Goal: Register for event/course: Sign up to attend an event or enroll in a course

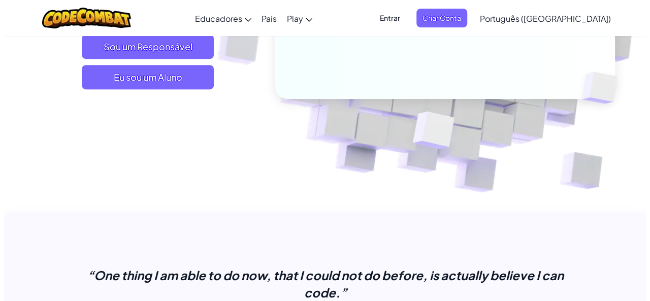
scroll to position [244, 0]
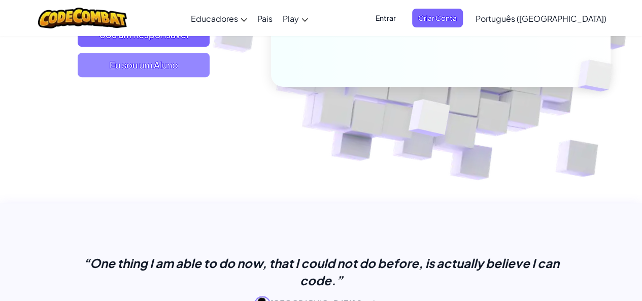
click at [171, 64] on span "Eu sou um Aluno" at bounding box center [144, 65] width 132 height 24
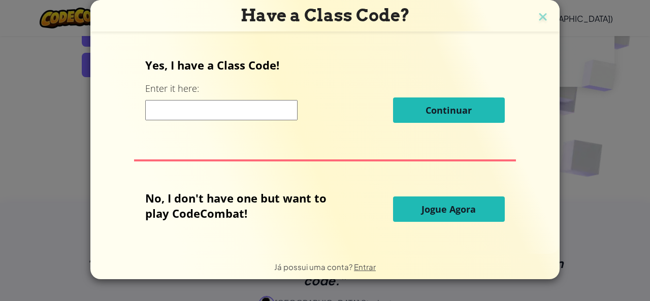
click at [218, 110] on input at bounding box center [221, 110] width 152 height 20
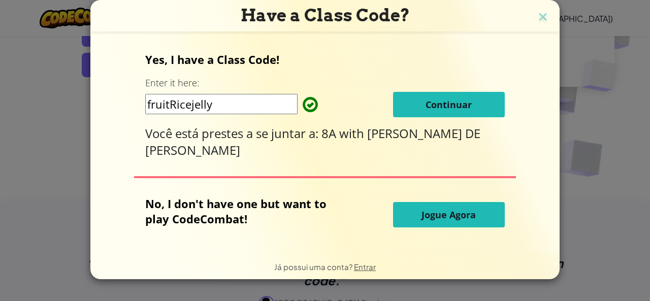
type input "fruitRicejelly"
click at [436, 103] on span "Continuar" at bounding box center [449, 105] width 46 height 12
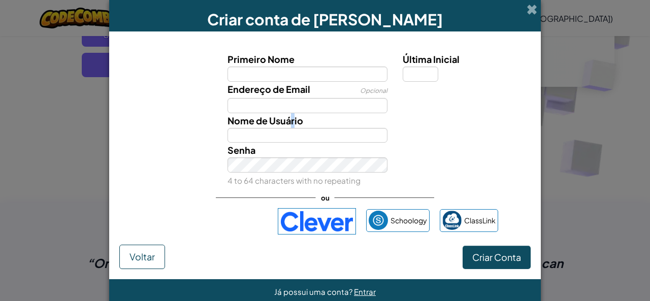
drag, startPoint x: 285, startPoint y: 124, endPoint x: 290, endPoint y: 115, distance: 10.5
click at [290, 115] on span "Nome de Usuário" at bounding box center [265, 121] width 76 height 12
click at [290, 128] on input "Nome de Usuário" at bounding box center [307, 135] width 160 height 15
drag, startPoint x: 308, startPoint y: 118, endPoint x: 306, endPoint y: 124, distance: 6.6
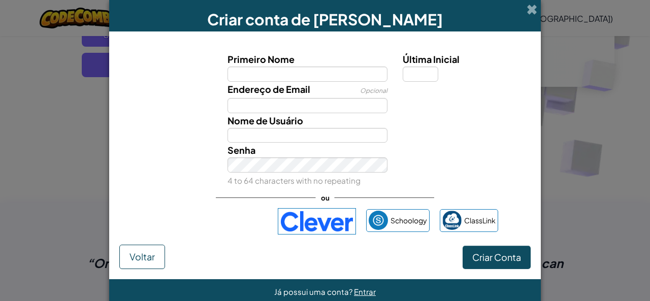
click at [306, 124] on div "Nome de Usuário" at bounding box center [308, 128] width 176 height 30
click at [306, 120] on div "Nome de Usuário" at bounding box center [308, 128] width 176 height 30
click at [274, 134] on input "Nome de Usuário" at bounding box center [307, 135] width 160 height 15
type input "kaka.xxk"
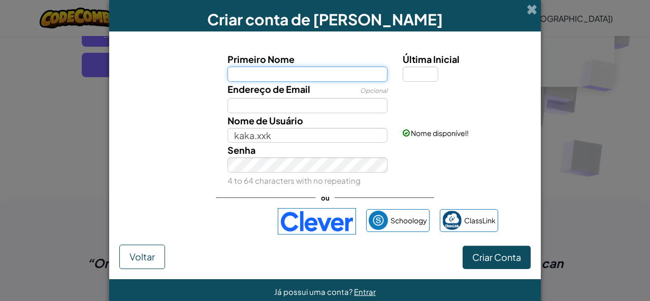
click at [288, 76] on input "Primeiro Nome" at bounding box center [307, 74] width 160 height 15
type input "kauan honorato melo"
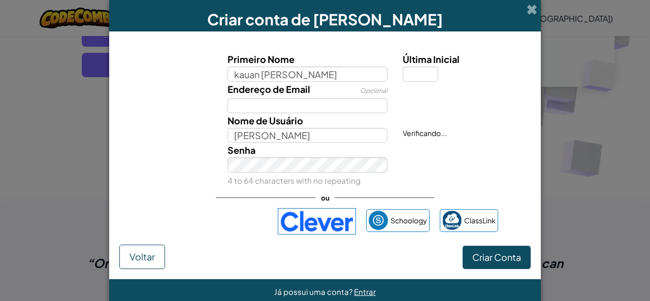
click at [258, 172] on div "Senha 4 to 64 characters with no repeating" at bounding box center [308, 165] width 176 height 45
click at [327, 133] on input "Kauan honorato melo" at bounding box center [307, 135] width 160 height 15
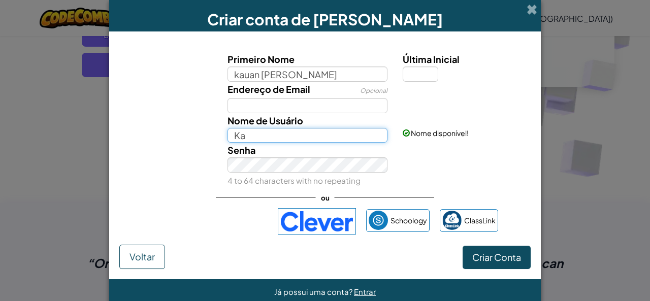
type input "K"
type input "kaka.xxk"
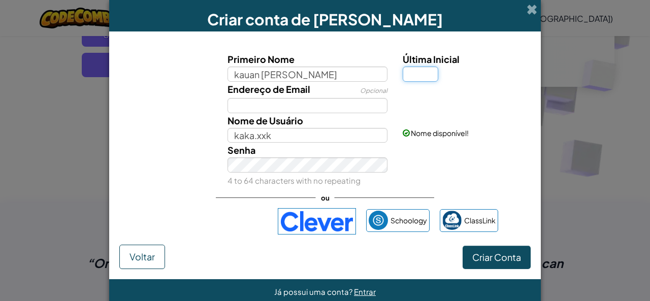
click at [419, 76] on input "Última Inicial" at bounding box center [421, 74] width 36 height 15
type input "n"
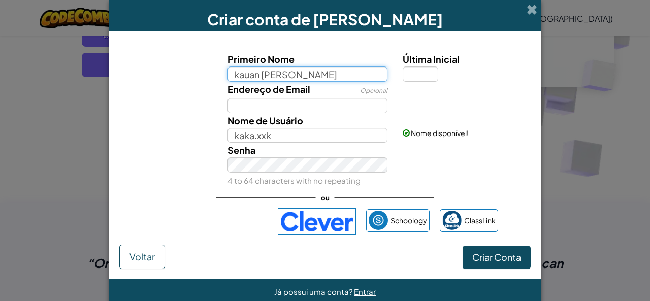
click at [366, 79] on input "kauan honorato melo" at bounding box center [307, 74] width 160 height 15
type input "kauan"
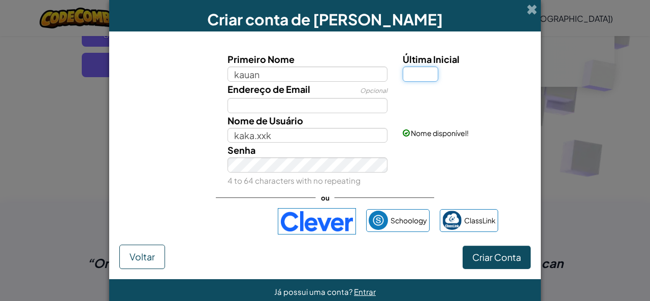
type input "Kauan"
click at [419, 70] on input "Última Inicial" at bounding box center [421, 74] width 36 height 15
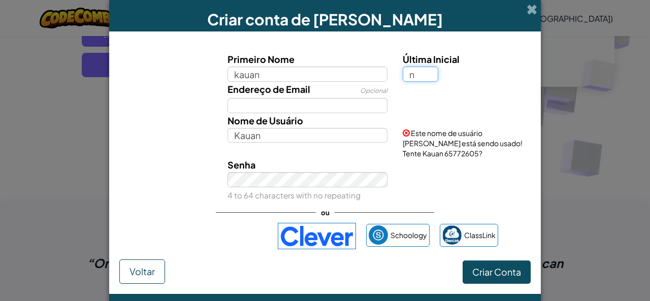
type input "n"
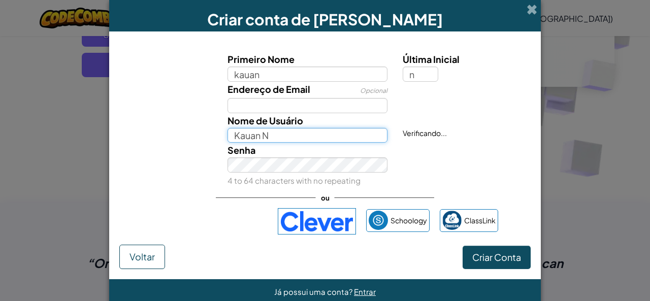
click at [270, 131] on input "Kauan N" at bounding box center [307, 135] width 160 height 15
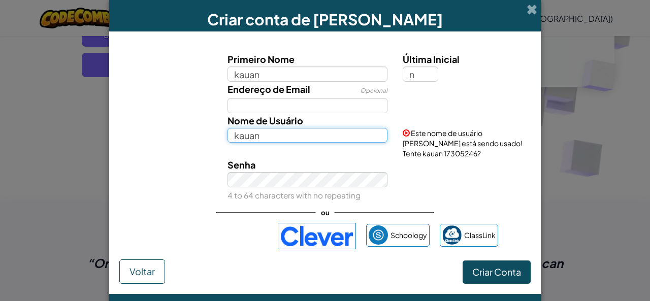
click at [301, 138] on input "kauan" at bounding box center [307, 135] width 160 height 15
type input "k"
type input "kaka"
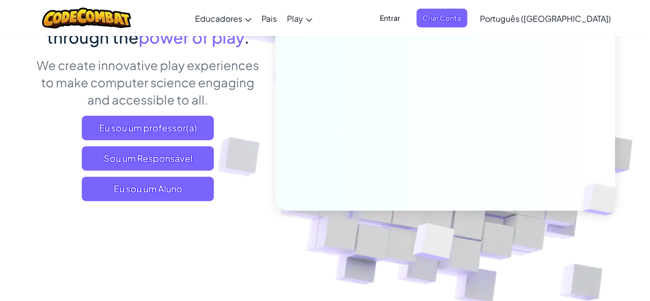
scroll to position [162, 0]
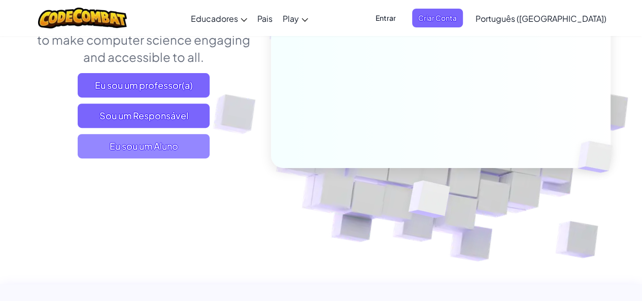
click at [124, 147] on span "Eu sou um Aluno" at bounding box center [144, 146] width 132 height 24
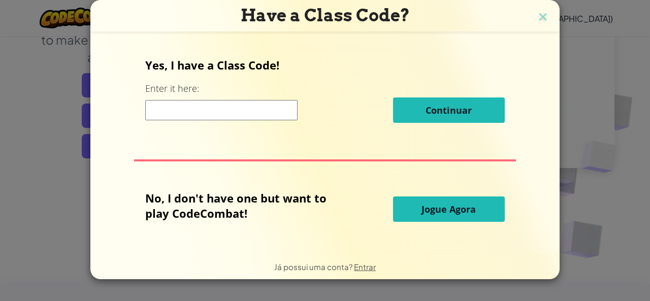
click at [202, 111] on input at bounding box center [221, 110] width 152 height 20
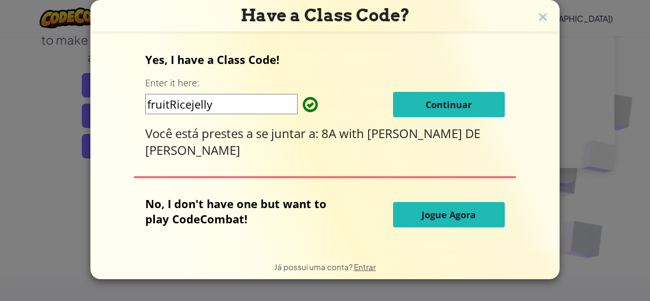
type input "fruitRicejelly"
click at [488, 98] on button "Continuar" at bounding box center [449, 104] width 112 height 25
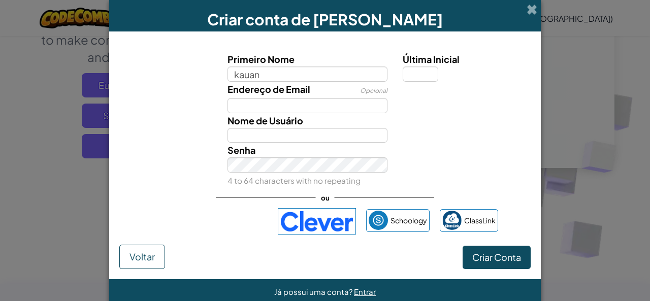
type input "kauan"
click at [275, 139] on input "Kauan" at bounding box center [307, 135] width 160 height 15
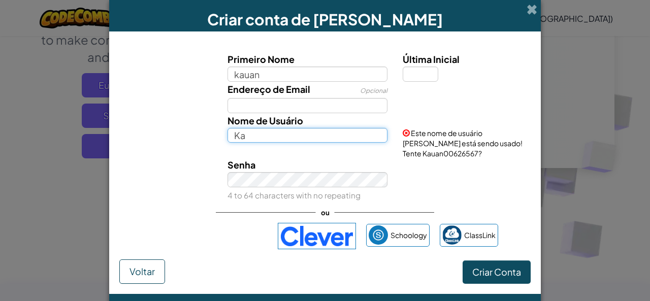
type input "K"
type input "kaka.xxk"
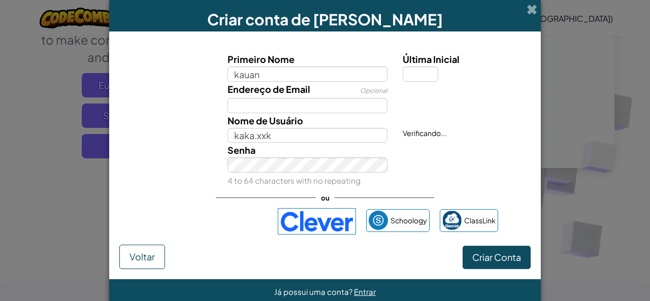
click at [282, 200] on div "Primeiro Nome kauan Última Inicial Endereço de Email Opcional Nome de Usuário k…" at bounding box center [324, 143] width 411 height 203
click at [427, 74] on input "Última Inicial" at bounding box center [421, 74] width 36 height 15
type input "M"
click at [479, 264] on button "Criar Conta" at bounding box center [497, 257] width 68 height 23
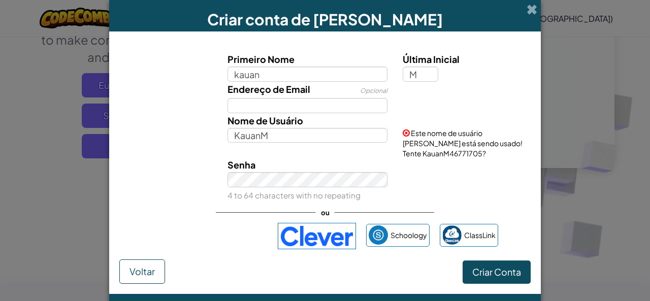
click at [403, 132] on span at bounding box center [406, 132] width 7 height 7
click at [307, 138] on input "KauanM" at bounding box center [307, 135] width 160 height 15
type input "K"
type input "KAKA.XXK"
click at [503, 269] on form "Primeiro Nome kauan Última Inicial M Endereço de Email Opcional Nome de Usuário…" at bounding box center [325, 162] width 432 height 263
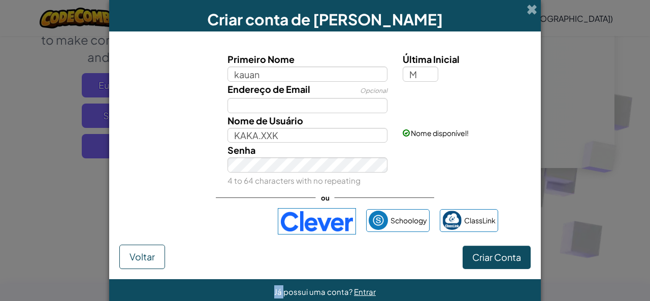
click at [503, 269] on form "Primeiro Nome kauan Última Inicial M Endereço de Email Opcional Nome de Usuário…" at bounding box center [325, 155] width 432 height 248
click at [507, 251] on button "Criar Conta" at bounding box center [497, 257] width 68 height 23
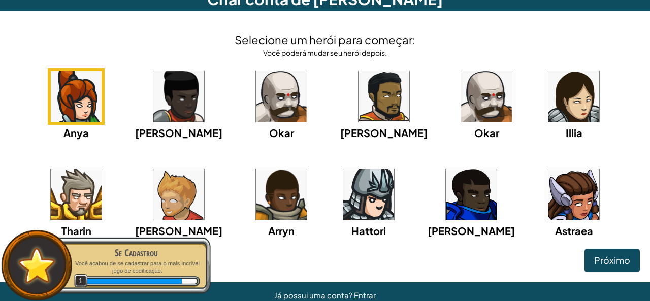
scroll to position [41, 0]
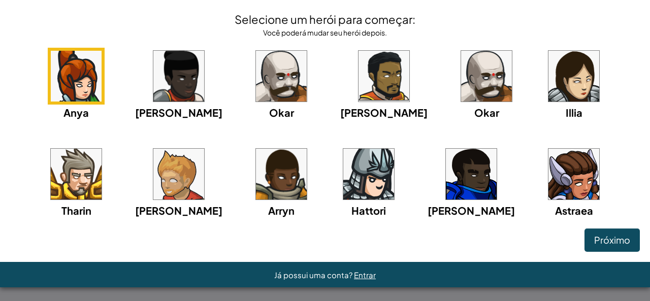
click at [102, 149] on img at bounding box center [76, 174] width 51 height 51
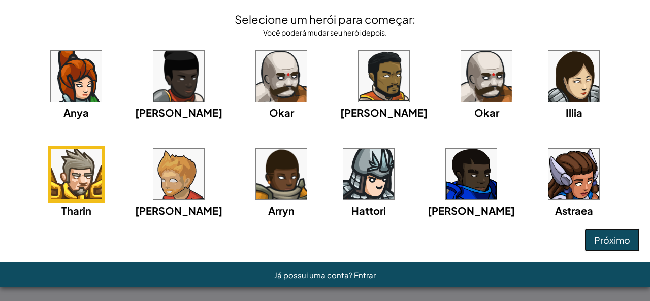
click at [612, 240] on span "Próximo" at bounding box center [612, 240] width 36 height 12
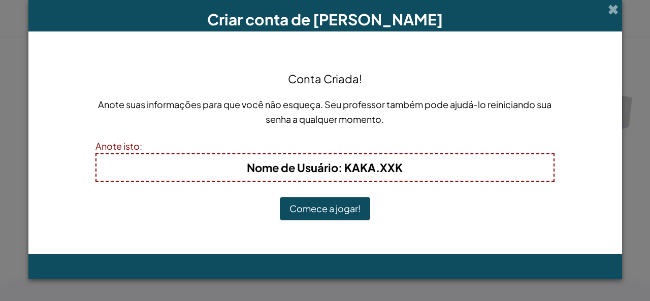
scroll to position [0, 0]
click at [336, 205] on button "Comece a jogar!" at bounding box center [325, 208] width 90 height 23
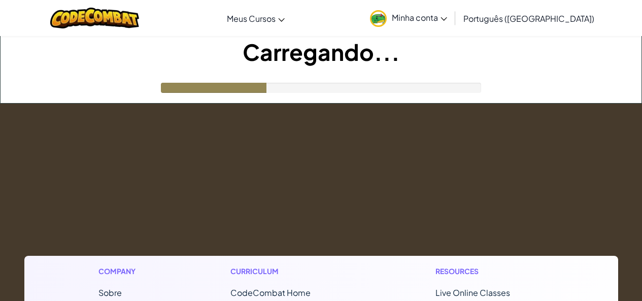
scroll to position [162, 0]
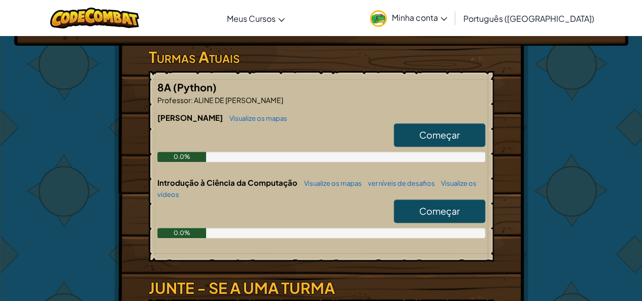
click at [425, 138] on span "Começar" at bounding box center [439, 135] width 41 height 12
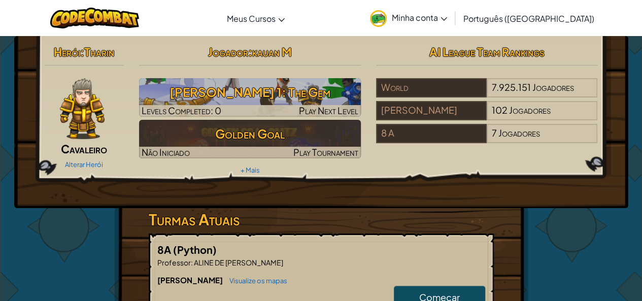
select select "pt-BR"
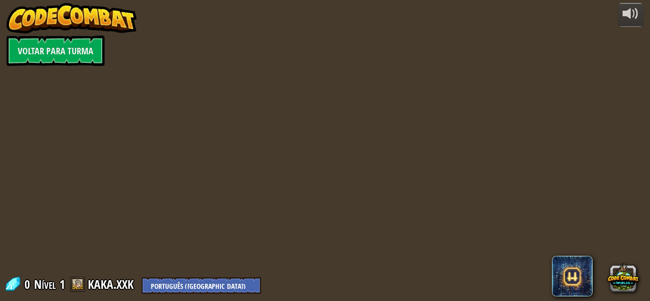
select select "pt-BR"
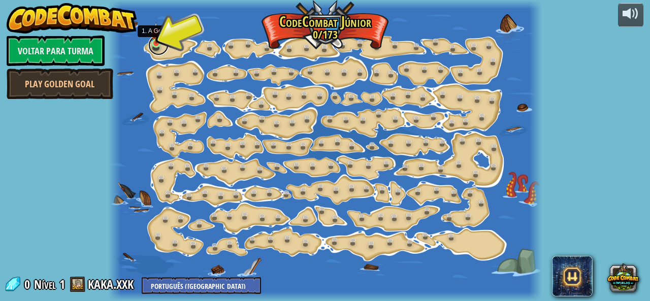
click at [165, 42] on link at bounding box center [158, 45] width 20 height 20
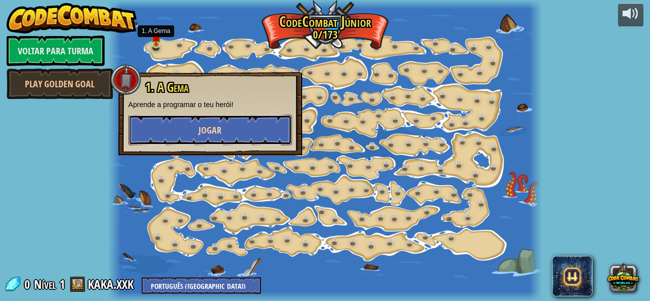
click at [191, 123] on button "Jogar" at bounding box center [210, 130] width 164 height 30
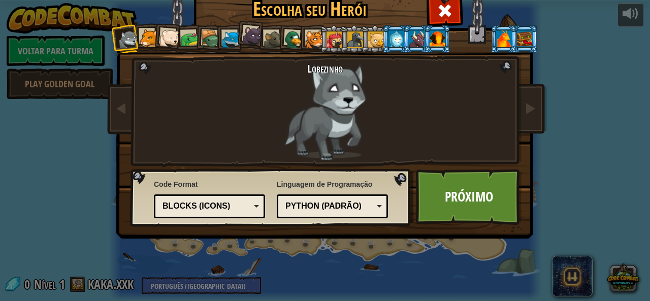
click at [143, 38] on div at bounding box center [149, 38] width 19 height 19
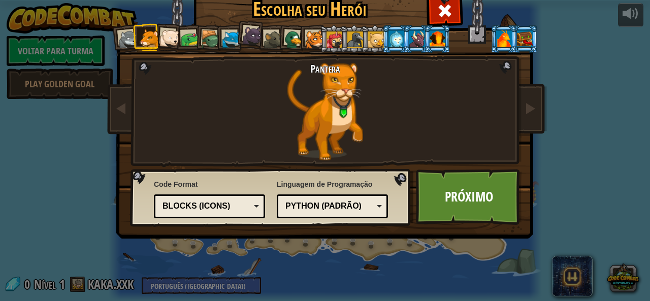
click at [143, 38] on div at bounding box center [149, 38] width 19 height 19
click at [224, 39] on div at bounding box center [231, 39] width 19 height 19
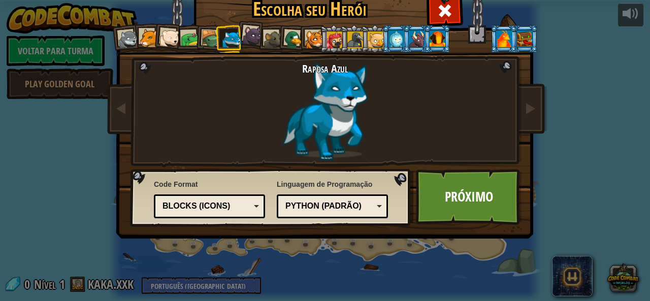
click at [182, 40] on div at bounding box center [190, 39] width 19 height 19
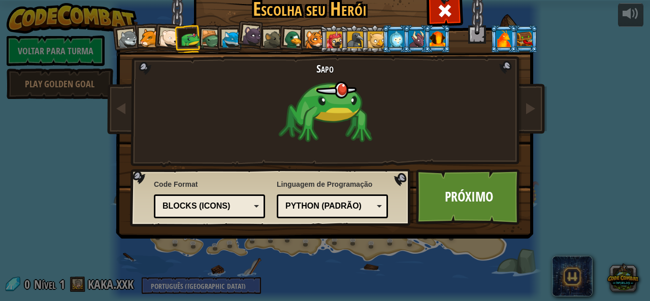
click at [269, 37] on div at bounding box center [273, 39] width 19 height 19
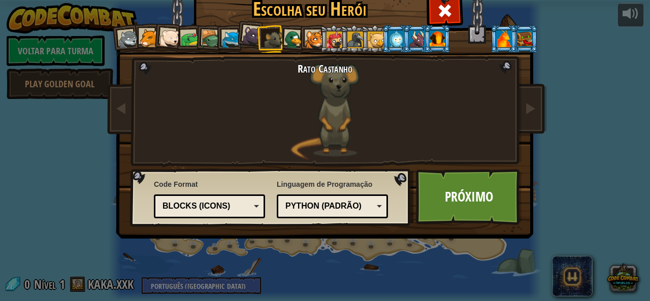
click at [294, 37] on div at bounding box center [294, 40] width 20 height 20
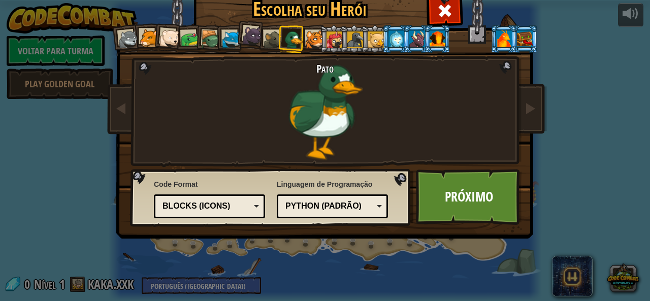
click at [209, 36] on div at bounding box center [210, 39] width 19 height 19
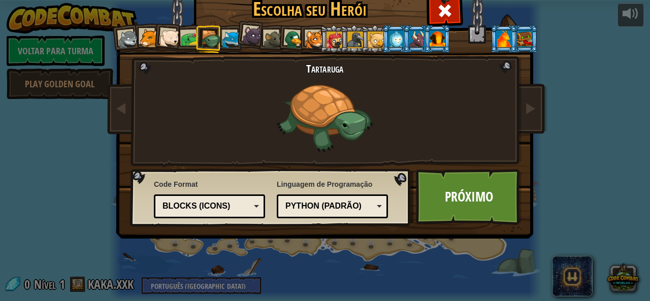
click at [185, 34] on div at bounding box center [190, 39] width 19 height 19
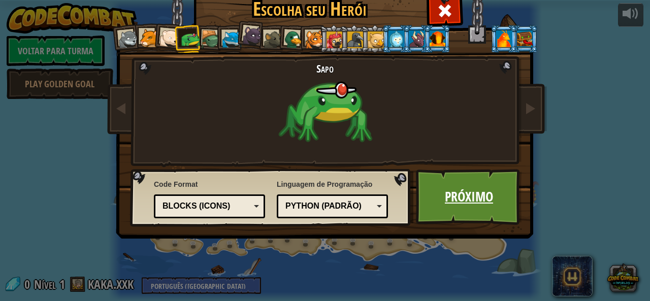
click at [475, 191] on link "Próximo" at bounding box center [469, 197] width 106 height 56
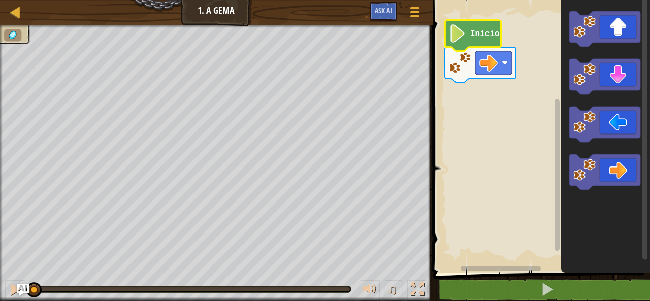
click at [472, 29] on text "Início" at bounding box center [484, 33] width 29 height 9
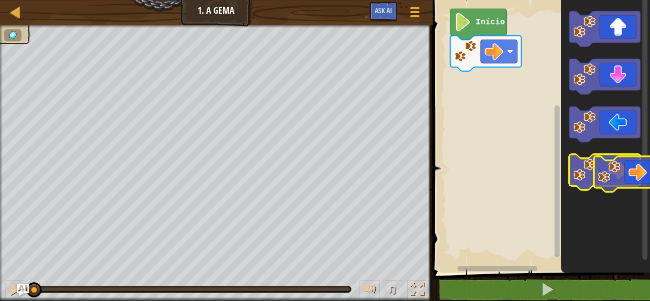
click at [624, 171] on icon "Espaço de trabalho do Blockly" at bounding box center [604, 172] width 71 height 36
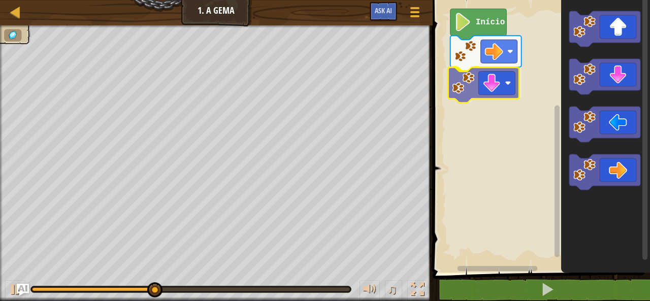
click at [497, 86] on div "Início" at bounding box center [540, 134] width 220 height 278
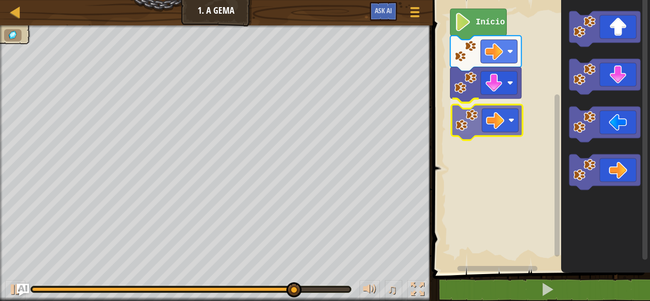
click at [477, 118] on div "Início" at bounding box center [540, 134] width 220 height 278
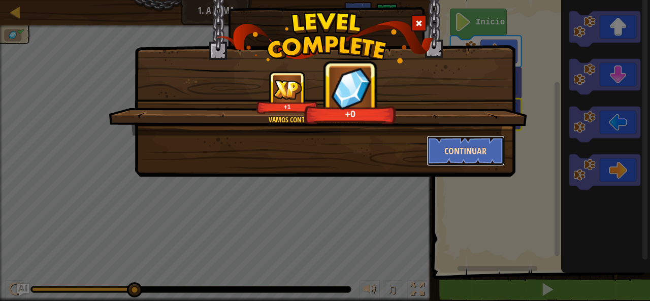
click at [479, 144] on button "Continuar" at bounding box center [466, 151] width 79 height 30
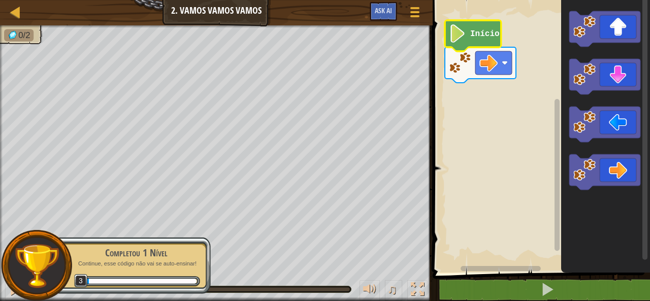
click at [479, 44] on icon "Espaço de trabalho do Blockly" at bounding box center [473, 35] width 56 height 31
click at [457, 40] on image "Espaço de trabalho do Blockly" at bounding box center [457, 33] width 17 height 18
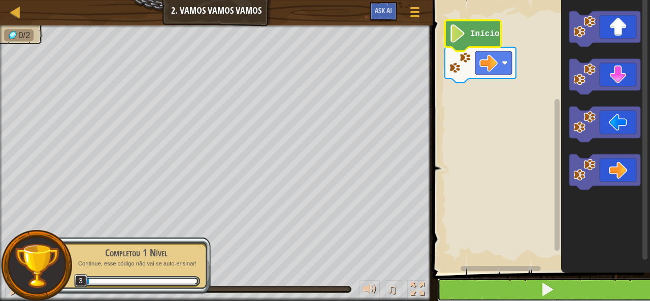
click at [544, 292] on span at bounding box center [547, 289] width 14 height 14
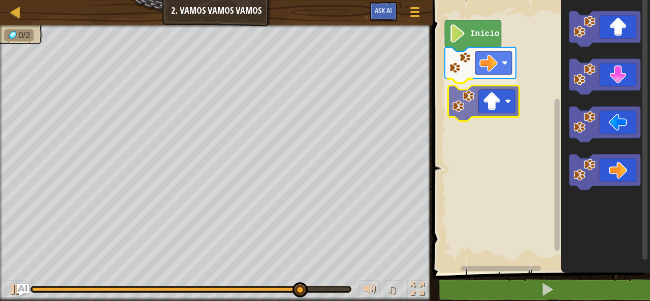
click at [485, 102] on div "Início" at bounding box center [540, 134] width 220 height 278
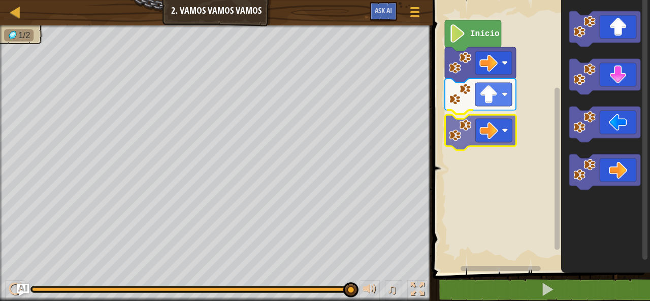
click at [457, 131] on div "Início" at bounding box center [540, 134] width 220 height 278
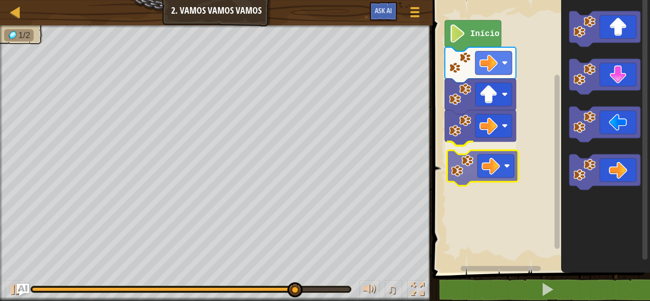
click at [475, 165] on div "Início" at bounding box center [540, 134] width 220 height 278
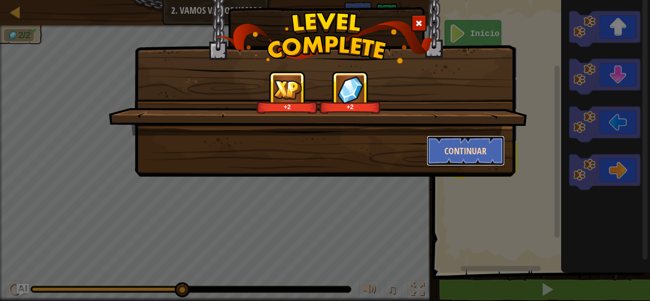
click at [471, 150] on button "Continuar" at bounding box center [466, 151] width 79 height 30
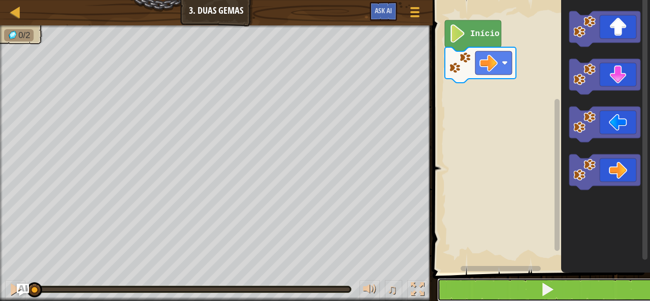
click at [566, 284] on button at bounding box center [547, 289] width 220 height 23
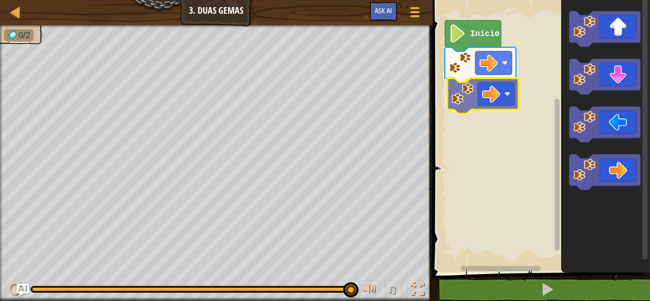
click at [469, 106] on div "Início" at bounding box center [540, 134] width 220 height 278
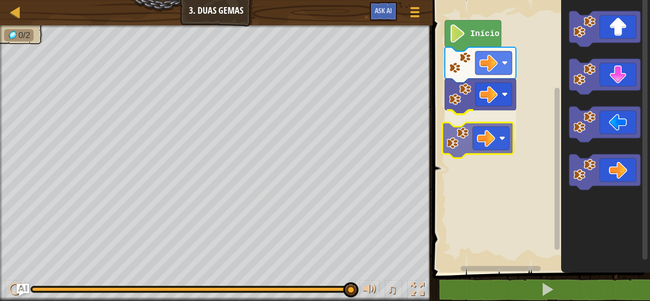
click at [458, 137] on div "Início" at bounding box center [540, 134] width 220 height 278
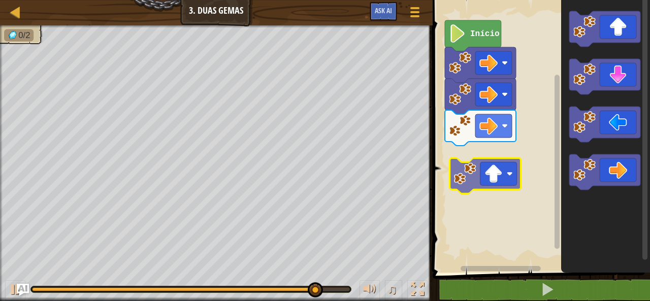
click at [463, 169] on div "Início" at bounding box center [540, 134] width 220 height 278
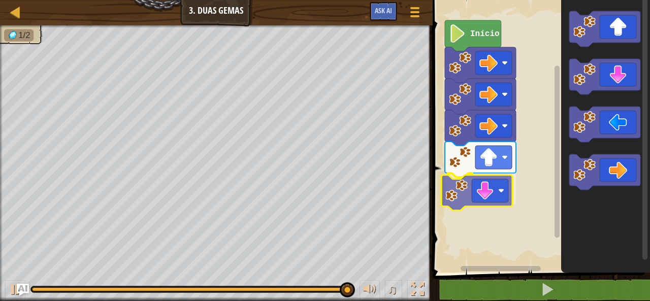
click at [474, 203] on div "Início" at bounding box center [540, 134] width 220 height 278
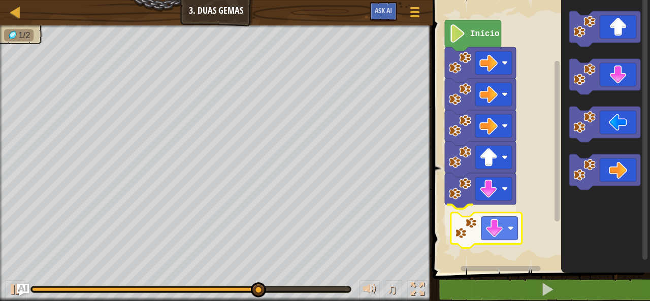
click at [460, 229] on div "Início" at bounding box center [540, 134] width 220 height 278
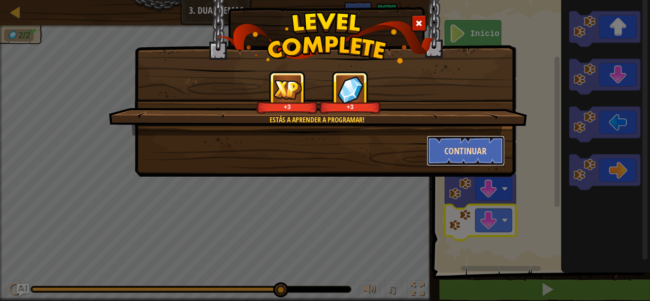
click at [470, 144] on button "Continuar" at bounding box center [466, 151] width 79 height 30
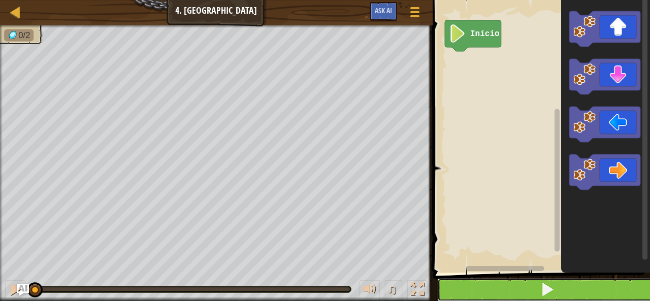
click at [537, 287] on button at bounding box center [547, 289] width 220 height 23
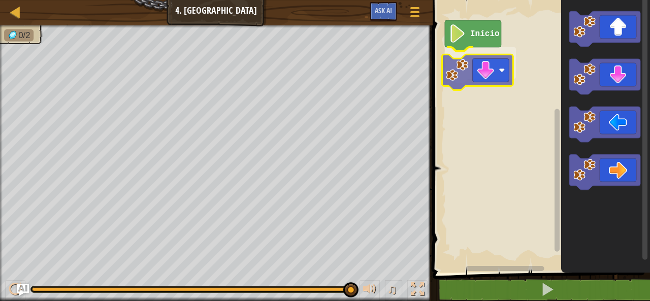
click at [482, 55] on div "Início" at bounding box center [540, 134] width 220 height 278
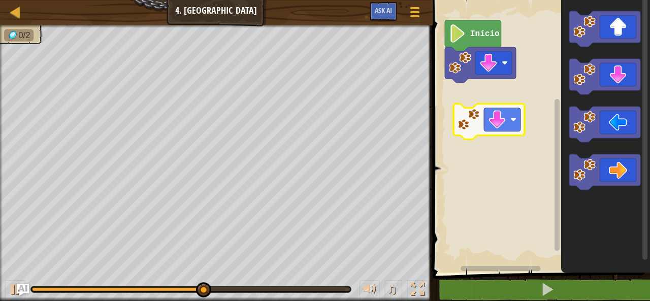
click at [478, 119] on div "Início" at bounding box center [540, 134] width 220 height 278
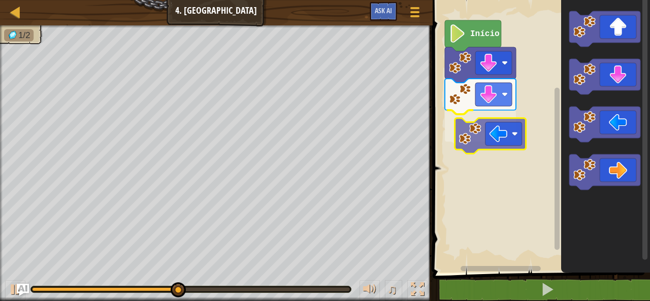
click at [482, 141] on div "Início" at bounding box center [540, 134] width 220 height 278
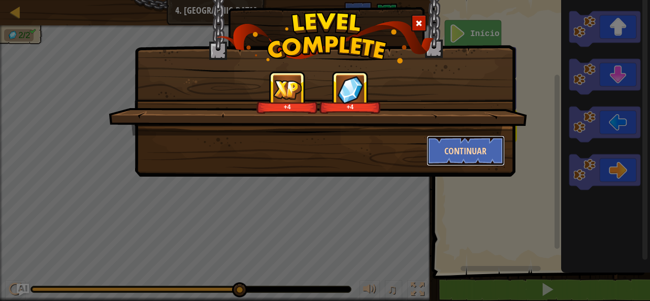
click at [477, 147] on button "Continuar" at bounding box center [466, 151] width 79 height 30
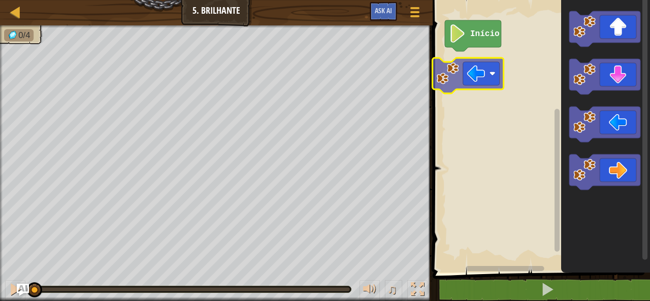
click at [460, 68] on div "Início" at bounding box center [540, 134] width 220 height 278
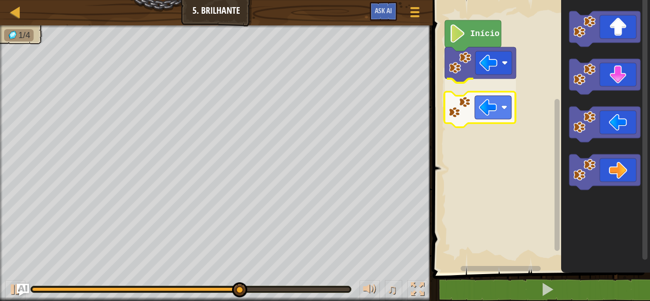
click at [454, 97] on div "Início" at bounding box center [540, 134] width 220 height 278
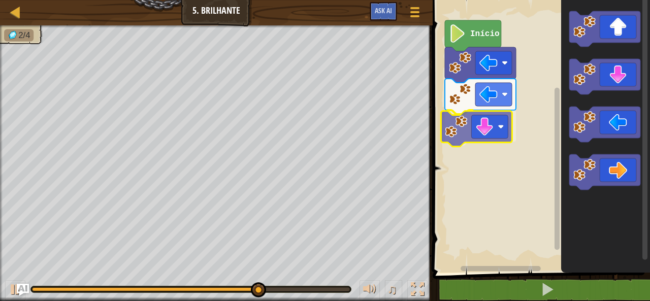
click at [481, 136] on div "Início" at bounding box center [540, 134] width 220 height 278
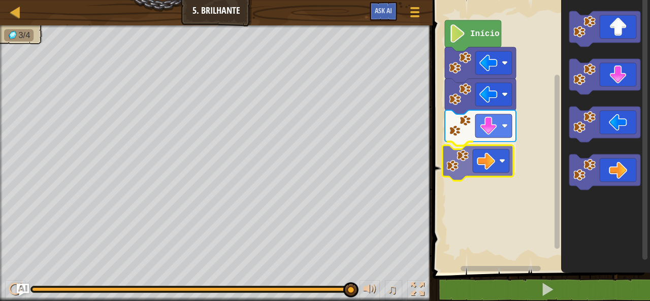
click at [501, 162] on div "Início" at bounding box center [540, 134] width 220 height 278
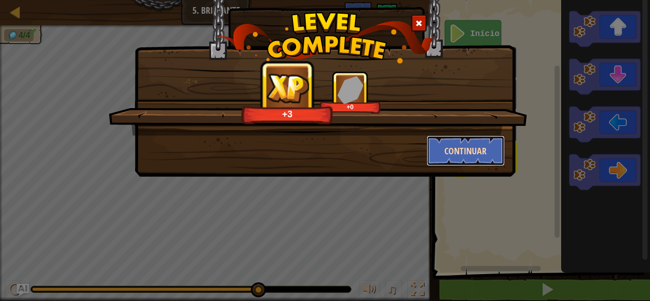
click at [475, 151] on button "Continuar" at bounding box center [466, 151] width 79 height 30
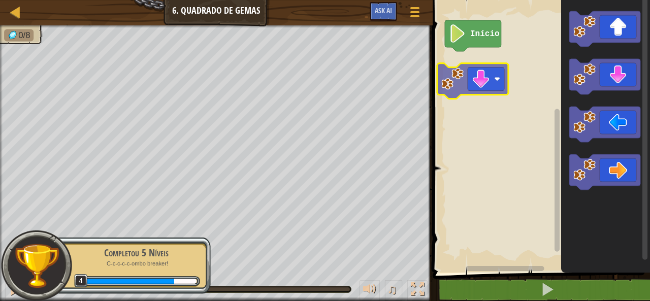
click at [470, 73] on div "Início" at bounding box center [540, 134] width 220 height 278
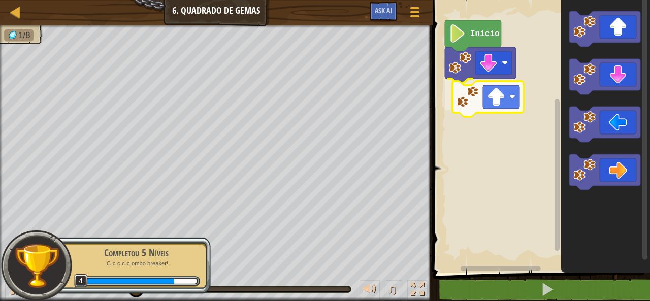
click at [463, 96] on div "Início" at bounding box center [540, 134] width 220 height 278
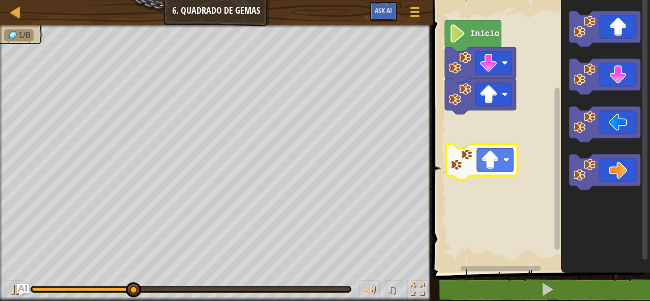
click at [463, 159] on div "Início" at bounding box center [540, 134] width 220 height 278
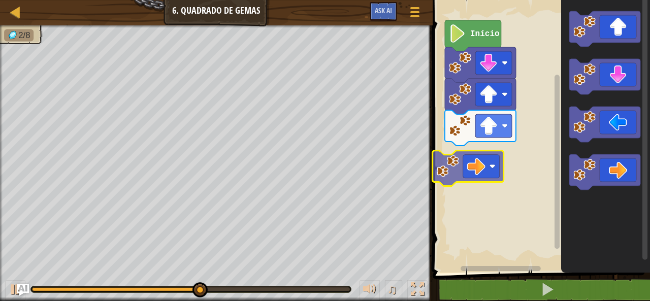
click at [455, 165] on div "Início" at bounding box center [540, 134] width 220 height 278
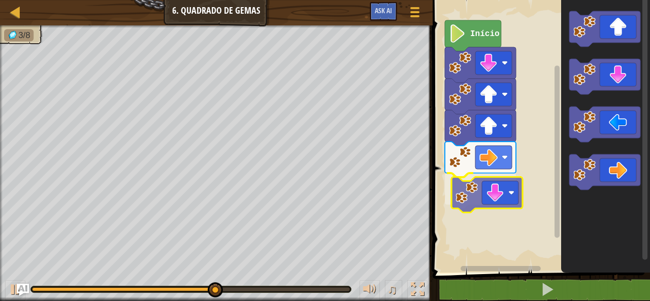
click at [478, 198] on div "Início" at bounding box center [540, 134] width 220 height 278
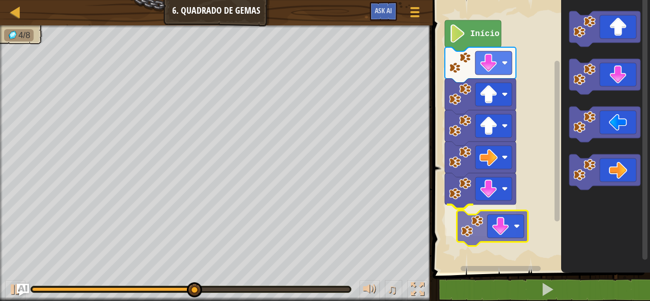
click at [462, 230] on div "Início" at bounding box center [540, 134] width 220 height 278
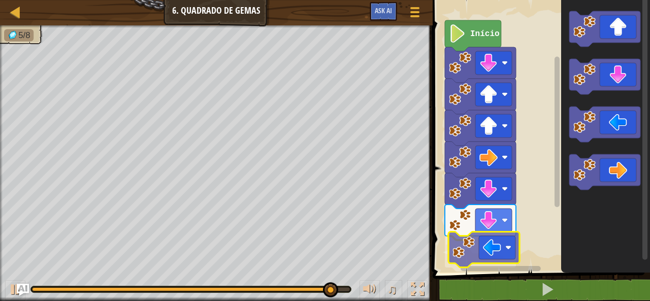
click at [491, 257] on div "Início" at bounding box center [540, 134] width 220 height 278
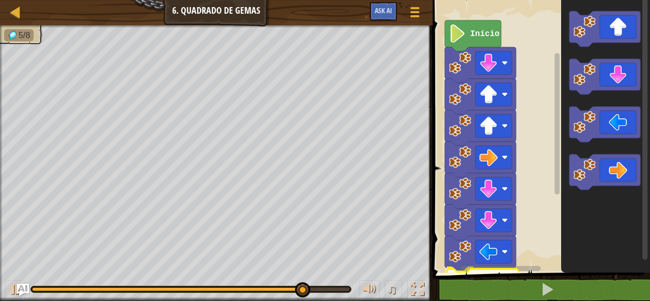
click at [477, 294] on div "1 ההההההההההההההההההההההההההההההההההההההההההההההההההההההההההההההההההההההההההההה…" at bounding box center [540, 153] width 220 height 297
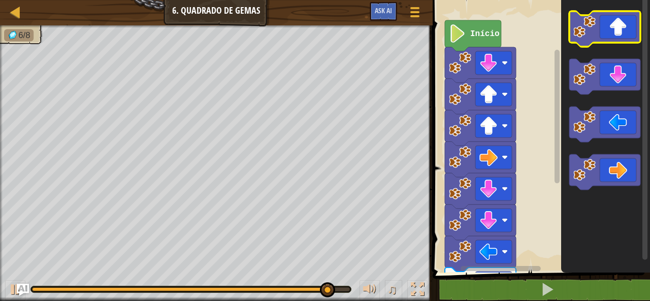
click at [581, 36] on image "Espaço de trabalho do Blockly" at bounding box center [584, 27] width 22 height 22
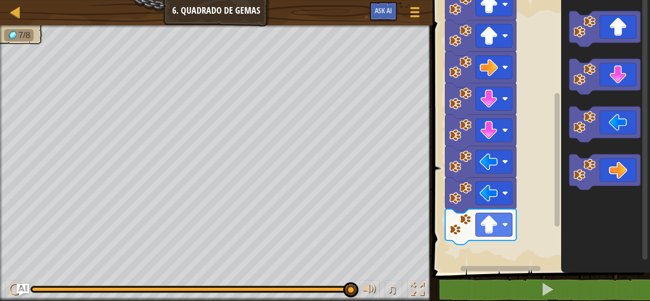
click at [553, 82] on div "Início" at bounding box center [540, 134] width 220 height 278
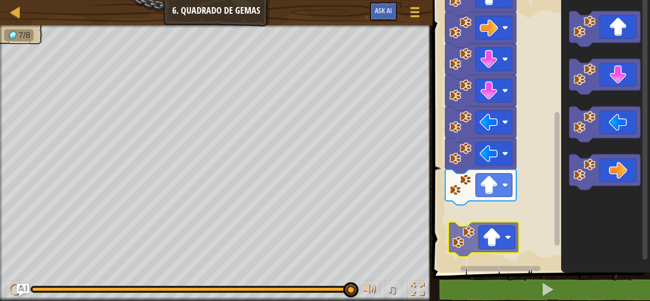
click at [476, 229] on div "Início" at bounding box center [540, 134] width 220 height 278
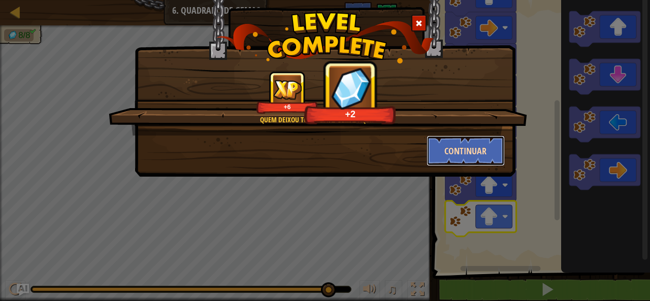
click at [487, 150] on button "Continuar" at bounding box center [466, 151] width 79 height 30
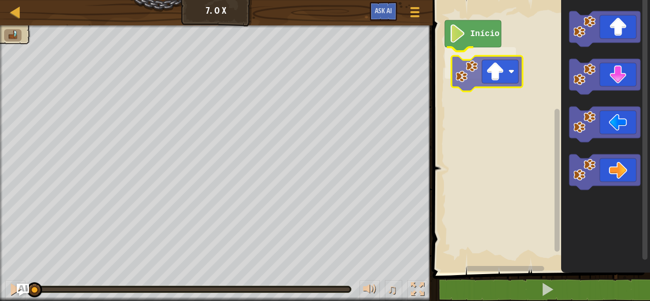
click at [485, 76] on div "Início" at bounding box center [540, 134] width 220 height 278
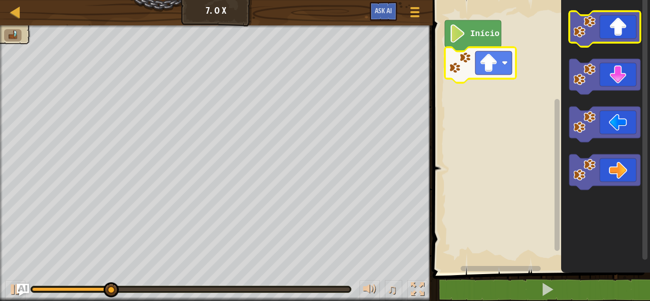
click at [603, 32] on icon "Espaço de trabalho do Blockly" at bounding box center [604, 29] width 71 height 36
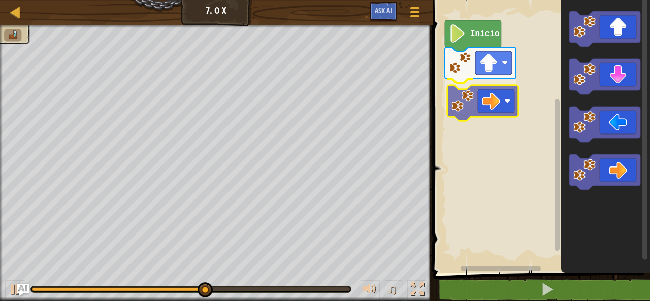
click at [477, 104] on div "Início" at bounding box center [540, 134] width 220 height 278
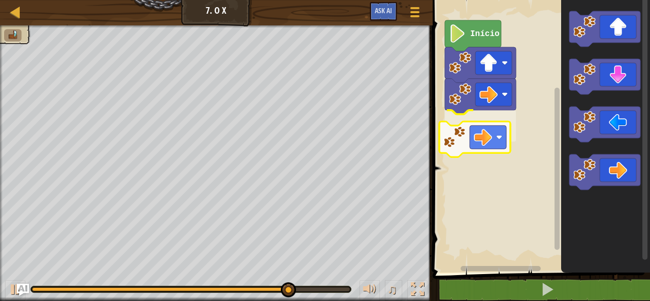
click at [448, 140] on div "Início" at bounding box center [540, 134] width 220 height 278
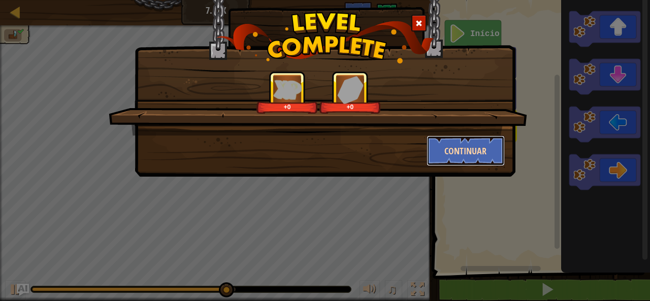
click at [472, 142] on button "Continuar" at bounding box center [466, 151] width 79 height 30
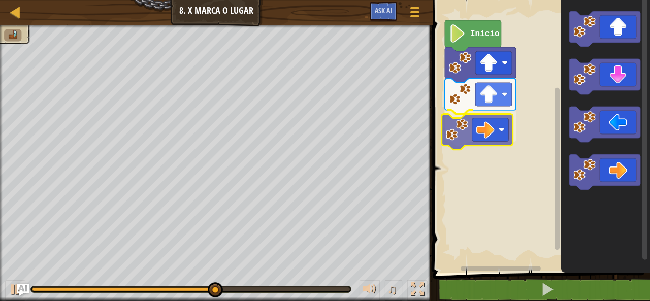
click at [496, 128] on div "Início" at bounding box center [540, 134] width 220 height 278
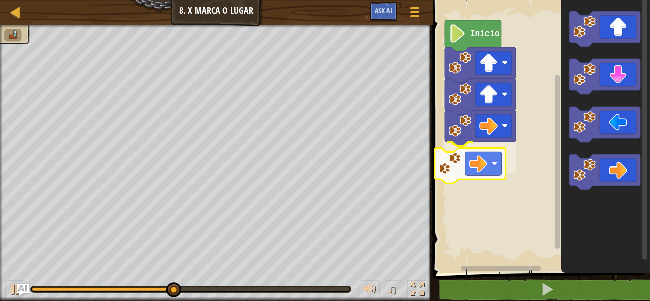
click at [457, 157] on div "Início" at bounding box center [540, 134] width 220 height 278
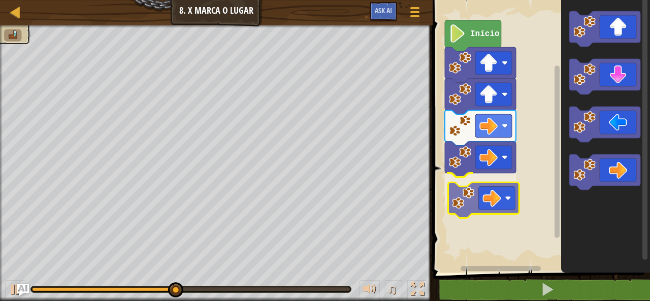
click at [498, 202] on div "Início" at bounding box center [540, 134] width 220 height 278
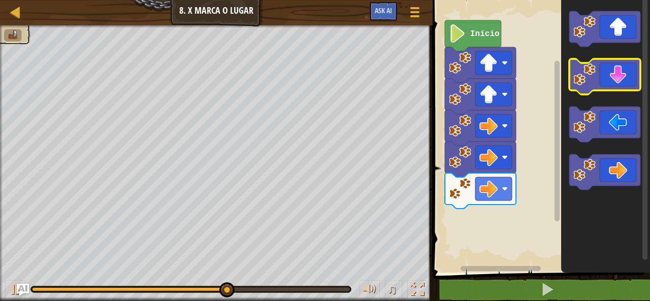
click at [608, 85] on icon "Espaço de trabalho do Blockly" at bounding box center [604, 77] width 71 height 36
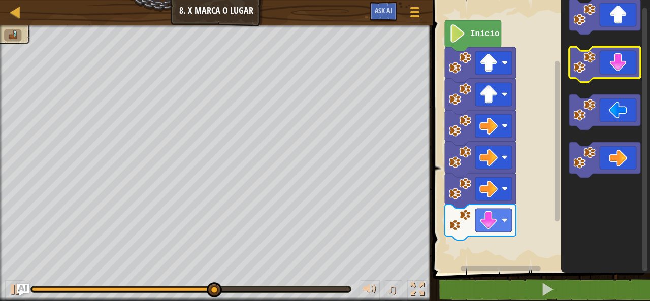
click at [596, 54] on icon "Espaço de trabalho do Blockly" at bounding box center [604, 65] width 71 height 36
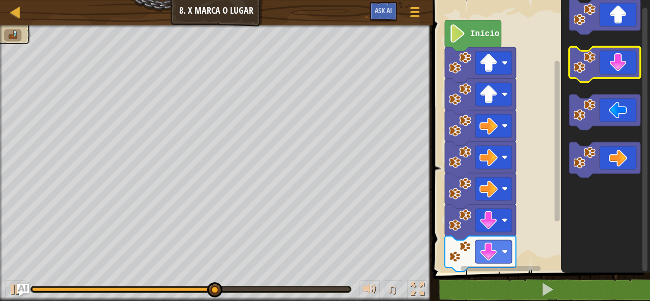
click at [596, 54] on icon "Espaço de trabalho do Blockly" at bounding box center [604, 65] width 71 height 36
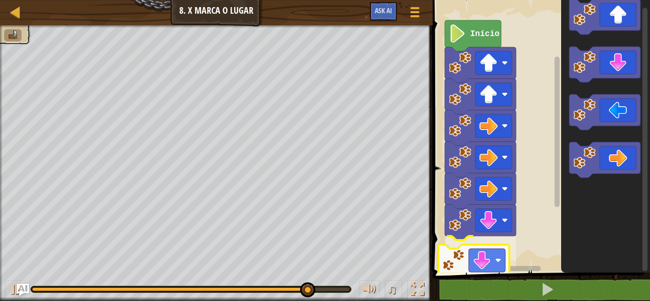
click at [485, 258] on div "Início" at bounding box center [540, 134] width 220 height 278
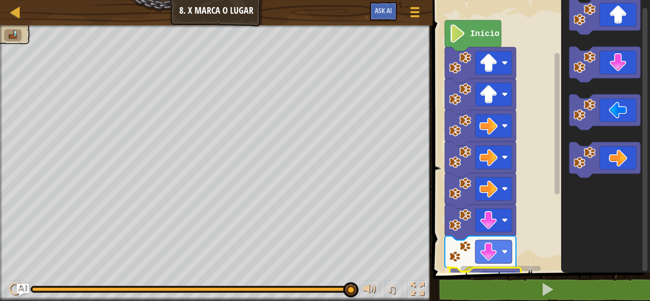
click at [482, 290] on div "1 2 3 4 go ( 'up' , 1 ) go ( 'up' , 1 ) go ( 'right' , 1 ) הההההההההההההההההההה…" at bounding box center [540, 157] width 220 height 305
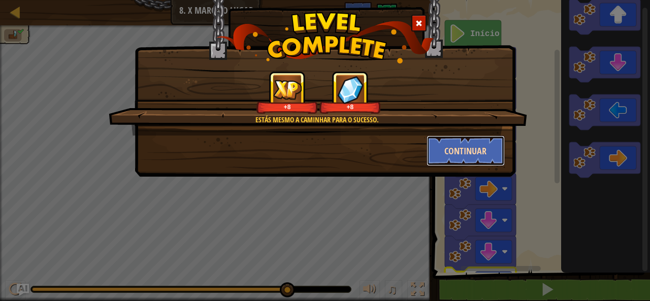
click at [484, 148] on button "Continuar" at bounding box center [466, 151] width 79 height 30
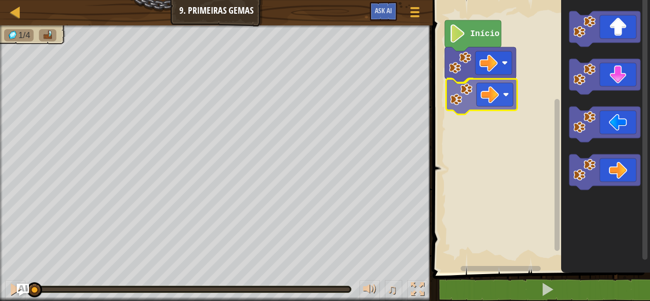
click at [484, 110] on div "Início" at bounding box center [540, 134] width 220 height 278
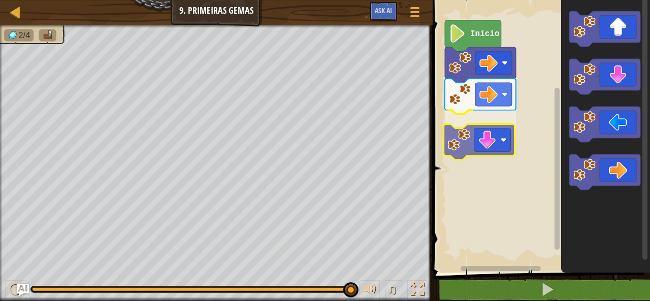
click at [480, 132] on div "Início" at bounding box center [540, 134] width 220 height 278
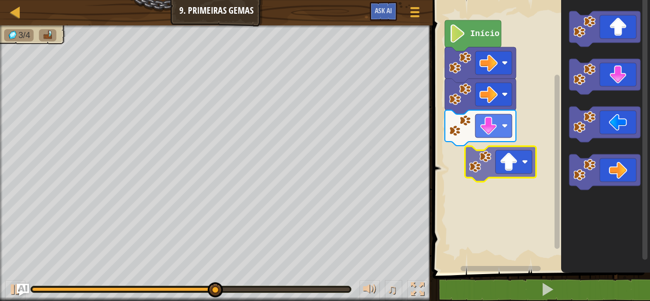
click at [484, 175] on div "Início" at bounding box center [540, 134] width 220 height 278
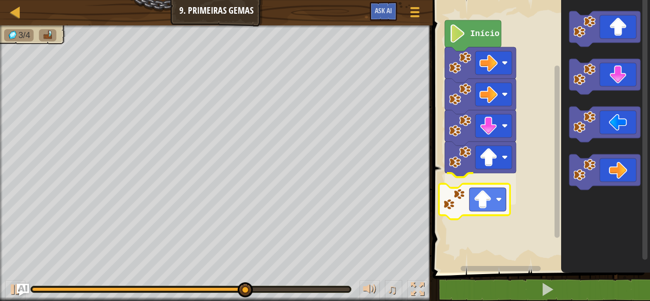
click at [470, 184] on div "Início" at bounding box center [540, 134] width 220 height 278
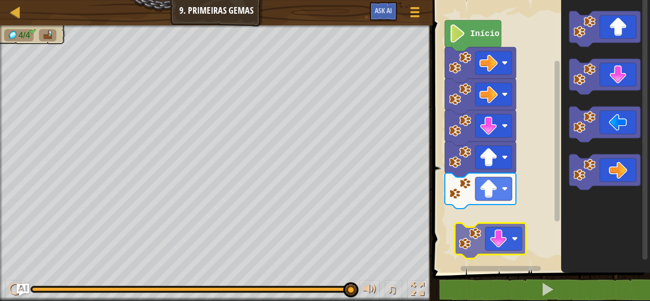
click at [481, 245] on div "Início" at bounding box center [540, 134] width 220 height 278
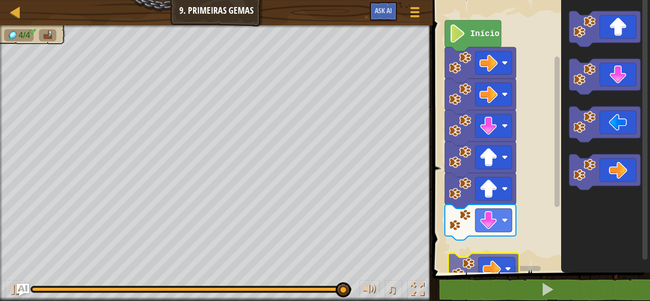
click at [476, 270] on div "Início" at bounding box center [540, 134] width 220 height 278
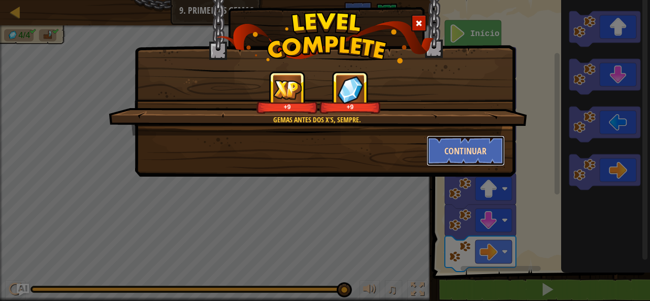
click at [471, 147] on button "Continuar" at bounding box center [466, 151] width 79 height 30
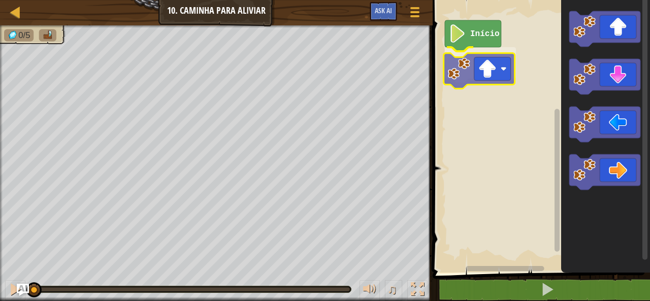
click at [500, 68] on div "Início" at bounding box center [540, 134] width 220 height 278
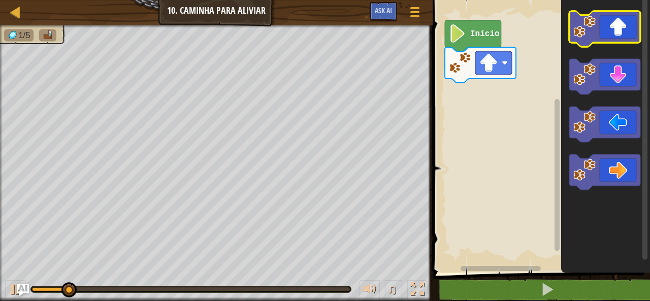
click at [595, 32] on image "Espaço de trabalho do Blockly" at bounding box center [584, 27] width 22 height 22
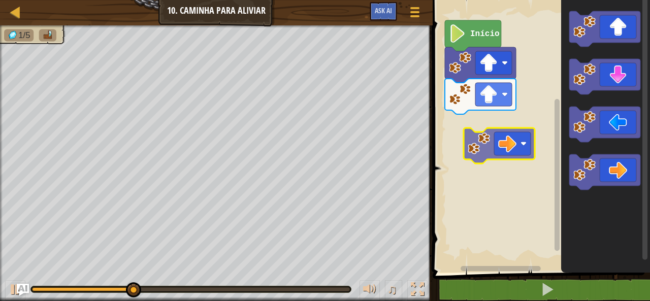
click at [480, 144] on div "Início" at bounding box center [540, 134] width 220 height 278
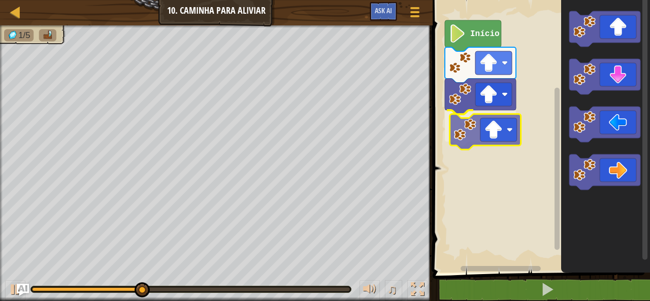
click at [481, 122] on div "Início" at bounding box center [540, 134] width 220 height 278
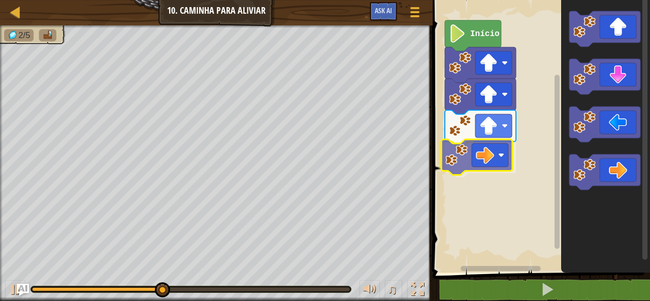
click at [487, 154] on div "Início" at bounding box center [540, 134] width 220 height 278
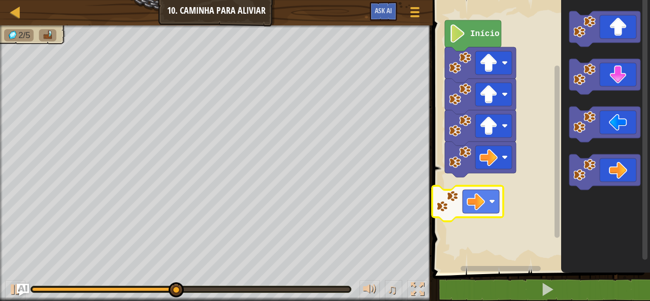
click at [460, 208] on div "Início" at bounding box center [540, 134] width 220 height 278
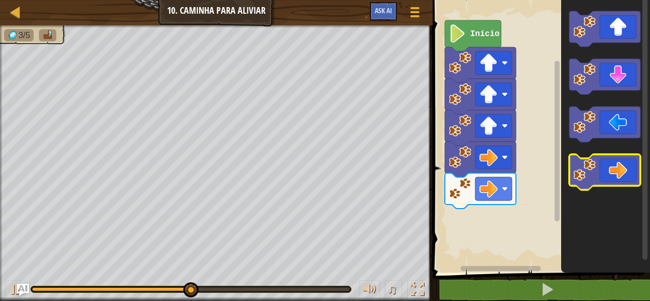
click at [584, 183] on icon "Espaço de trabalho do Blockly" at bounding box center [604, 172] width 71 height 36
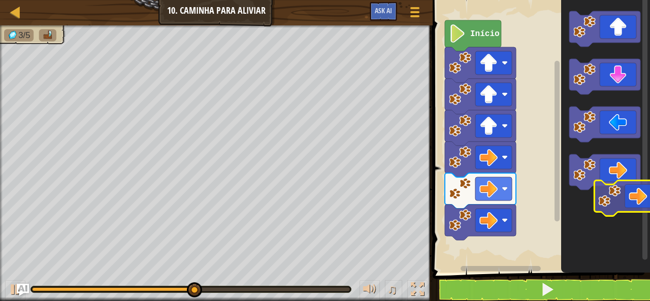
click at [586, 201] on icon "Espaço de trabalho do Blockly" at bounding box center [605, 134] width 89 height 278
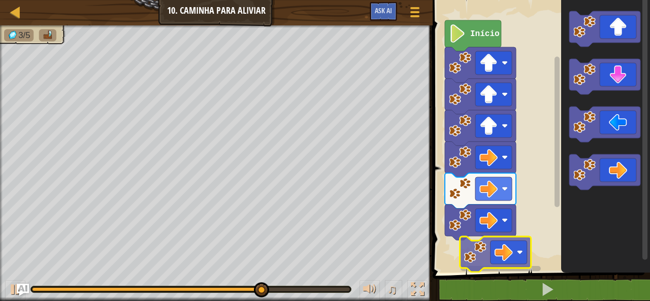
click at [482, 264] on div "Início" at bounding box center [540, 134] width 220 height 278
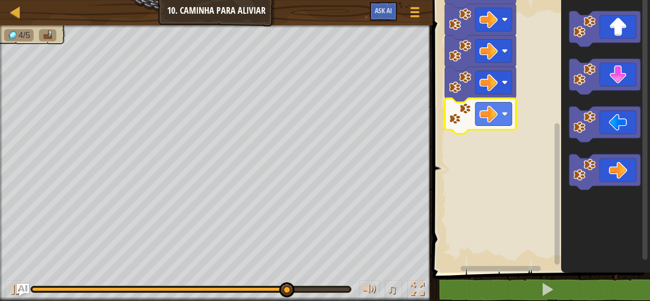
click at [558, 264] on rect "Espaço de trabalho do Blockly" at bounding box center [557, 194] width 5 height 142
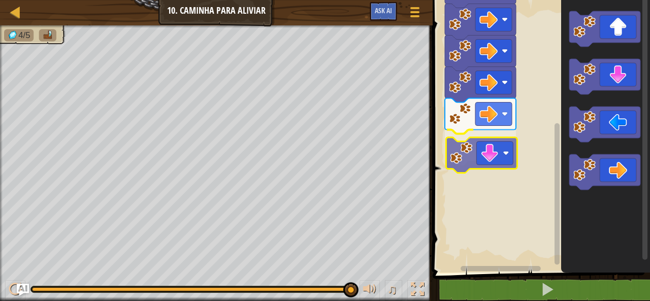
click at [488, 156] on div "Início" at bounding box center [540, 134] width 220 height 278
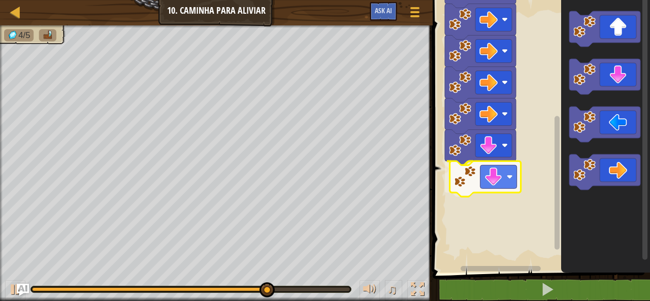
click at [474, 181] on div "Início" at bounding box center [540, 134] width 220 height 278
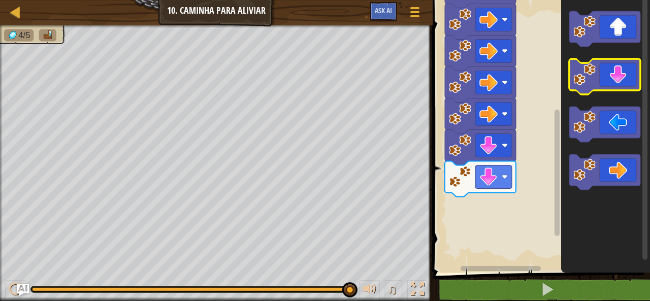
click at [611, 81] on icon "Espaço de trabalho do Blockly" at bounding box center [604, 77] width 71 height 36
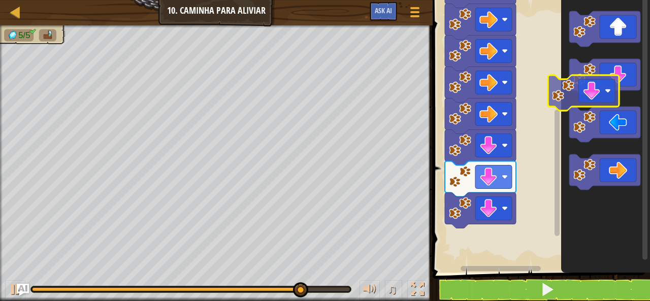
click at [593, 84] on g "Espaço de trabalho do Blockly" at bounding box center [604, 77] width 71 height 36
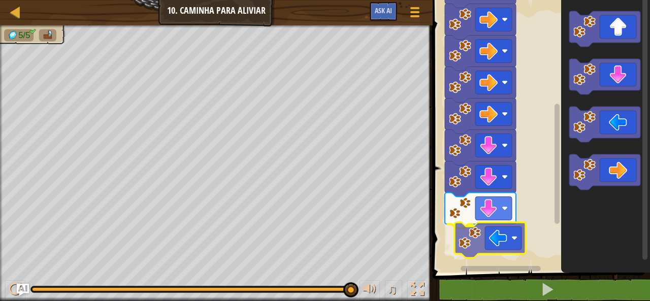
click at [472, 240] on div "Início" at bounding box center [540, 134] width 220 height 278
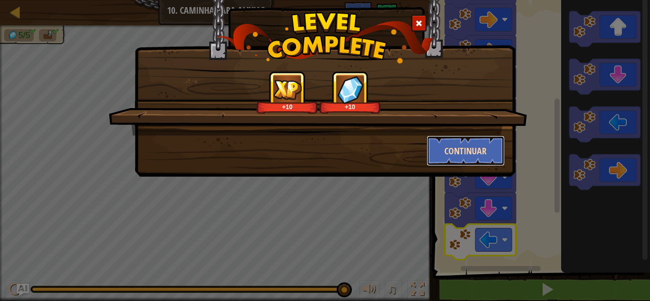
click at [487, 150] on button "Continuar" at bounding box center [466, 151] width 79 height 30
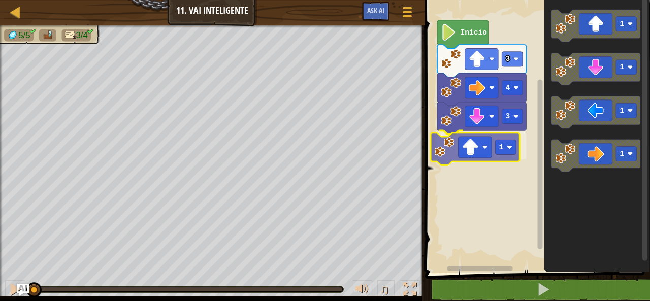
click at [474, 154] on div "3 1 4 3 Início 1 1 1 1 1" at bounding box center [536, 134] width 228 height 278
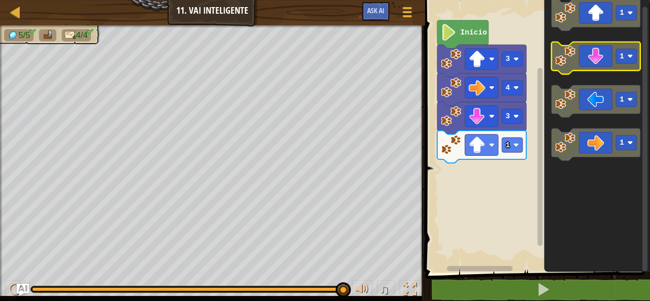
click at [607, 40] on icon "1 1 1 1" at bounding box center [597, 134] width 106 height 278
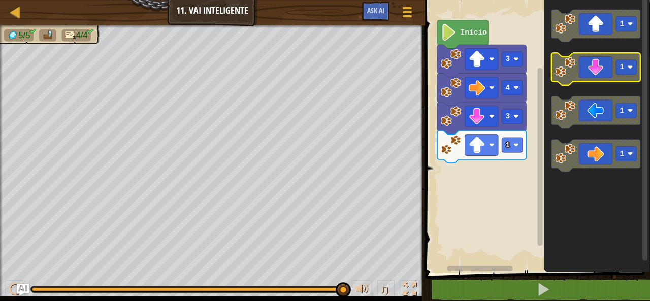
click at [593, 60] on icon "1 1 1 1" at bounding box center [597, 134] width 106 height 278
click at [573, 74] on g "1" at bounding box center [595, 69] width 89 height 32
click at [560, 75] on image "Espaço de trabalho do Blockly" at bounding box center [565, 67] width 20 height 20
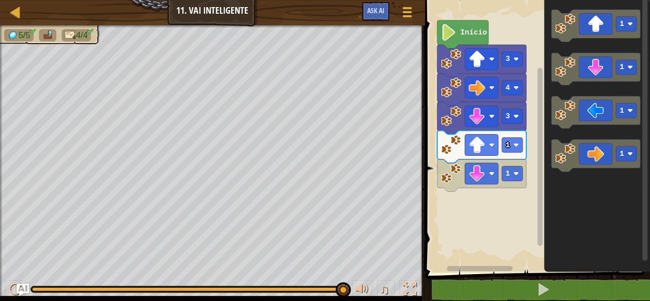
click at [494, 290] on div "1 2 3 4 go ( 'up' , 3 ) go ( 'right' , 4 ) go ( 'down' , 3 ) הההההההההההההההההה…" at bounding box center [536, 157] width 228 height 305
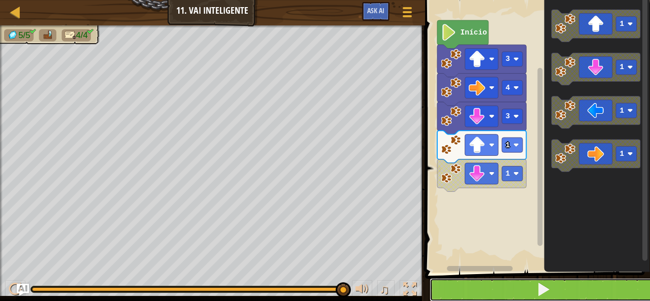
click at [494, 290] on button at bounding box center [544, 289] width 228 height 23
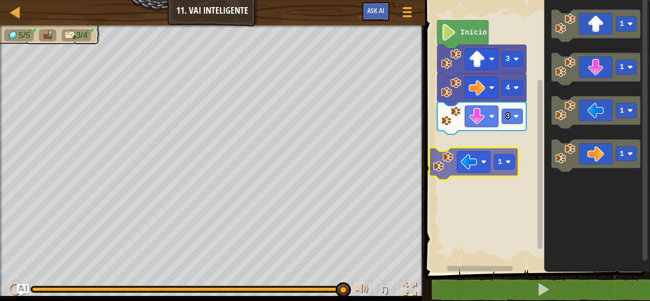
click at [476, 161] on div "3 4 3 Início 1 1 1 1 1" at bounding box center [536, 134] width 228 height 278
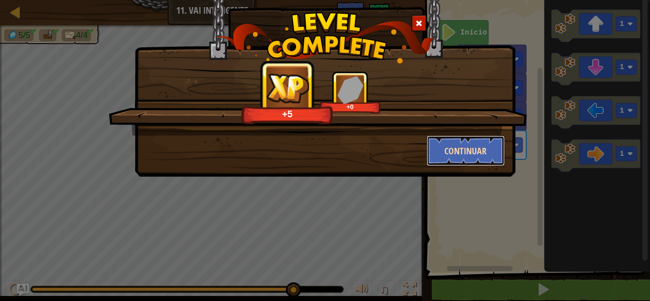
click at [475, 154] on button "Continuar" at bounding box center [466, 151] width 79 height 30
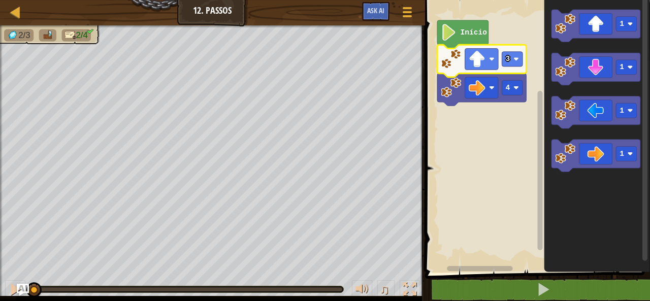
click at [510, 193] on rect "Espaço de trabalho do Blockly" at bounding box center [536, 134] width 228 height 278
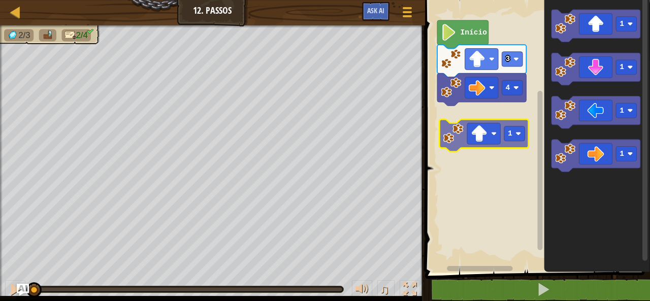
click at [491, 133] on div "Início 4 3 1 1 1 1 1" at bounding box center [536, 134] width 228 height 278
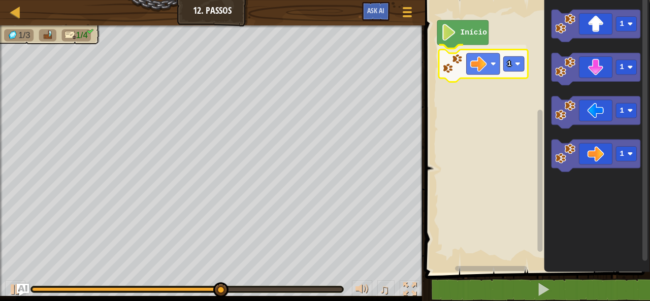
click at [490, 62] on div "Início 1 1 1 1 1 1" at bounding box center [536, 134] width 228 height 278
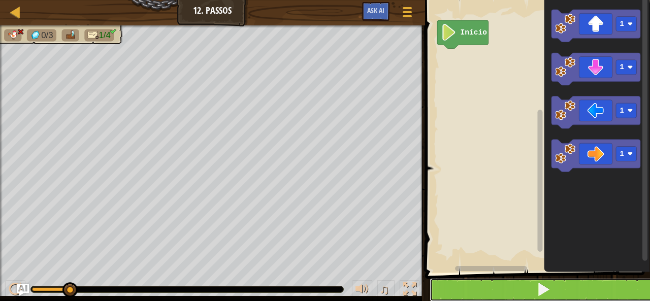
click at [548, 289] on span at bounding box center [543, 289] width 14 height 14
